Goal: Complete application form

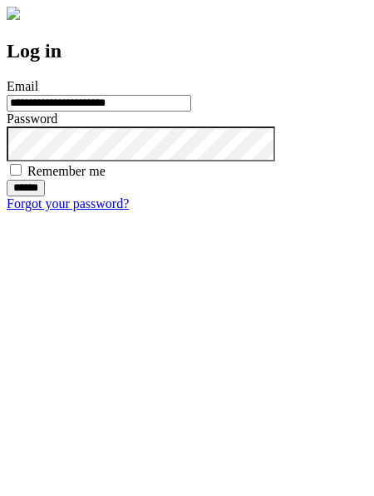
type input "**********"
click at [45, 196] on input "******" at bounding box center [26, 188] width 38 height 17
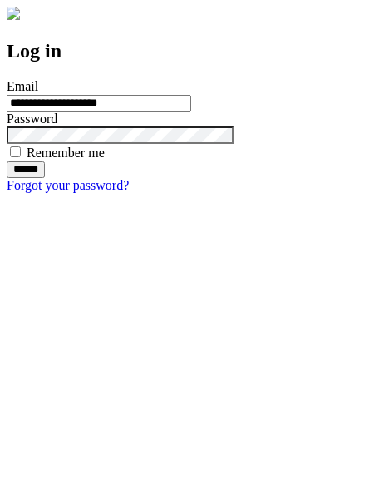
type input "**********"
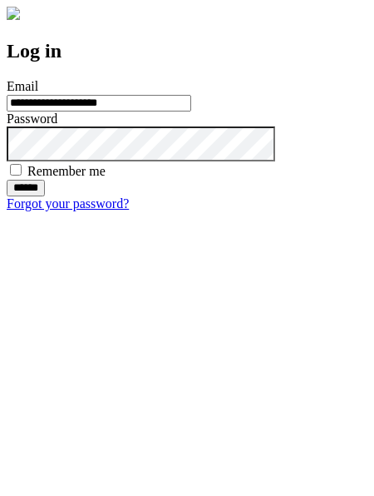
click at [45, 196] on input "******" at bounding box center [26, 188] width 38 height 17
